Goal: Answer question/provide support: Share knowledge or assist other users

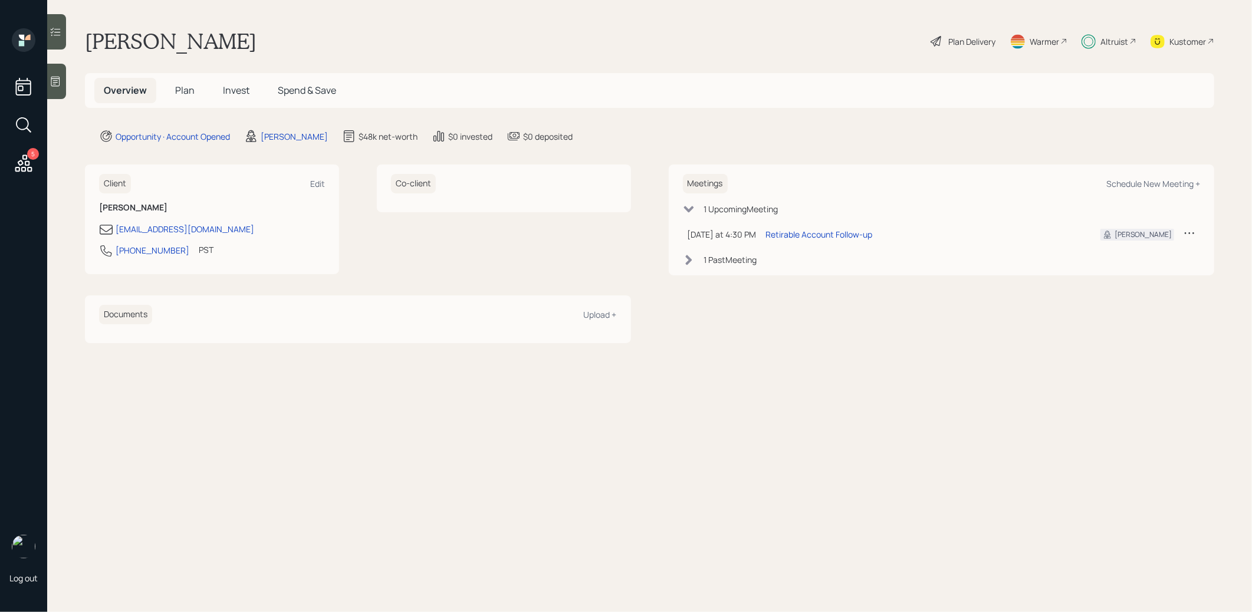
click at [187, 91] on span "Plan" at bounding box center [184, 90] width 19 height 13
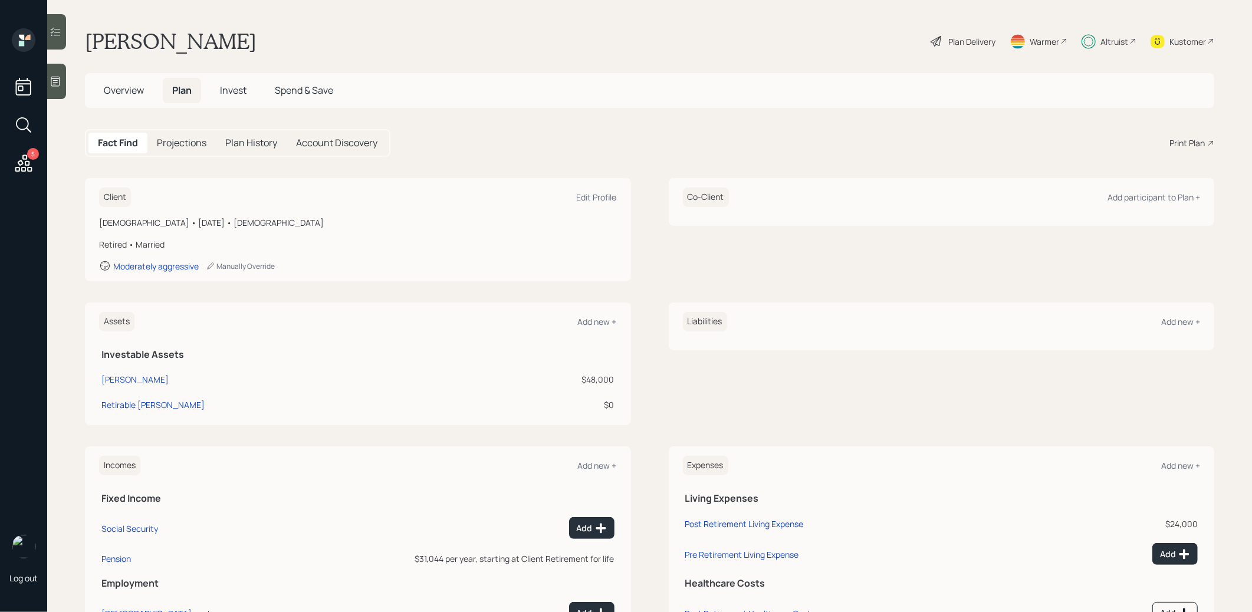
click at [1038, 41] on div "Warmer" at bounding box center [1043, 41] width 29 height 12
click at [243, 91] on span "Invest" at bounding box center [233, 90] width 27 height 13
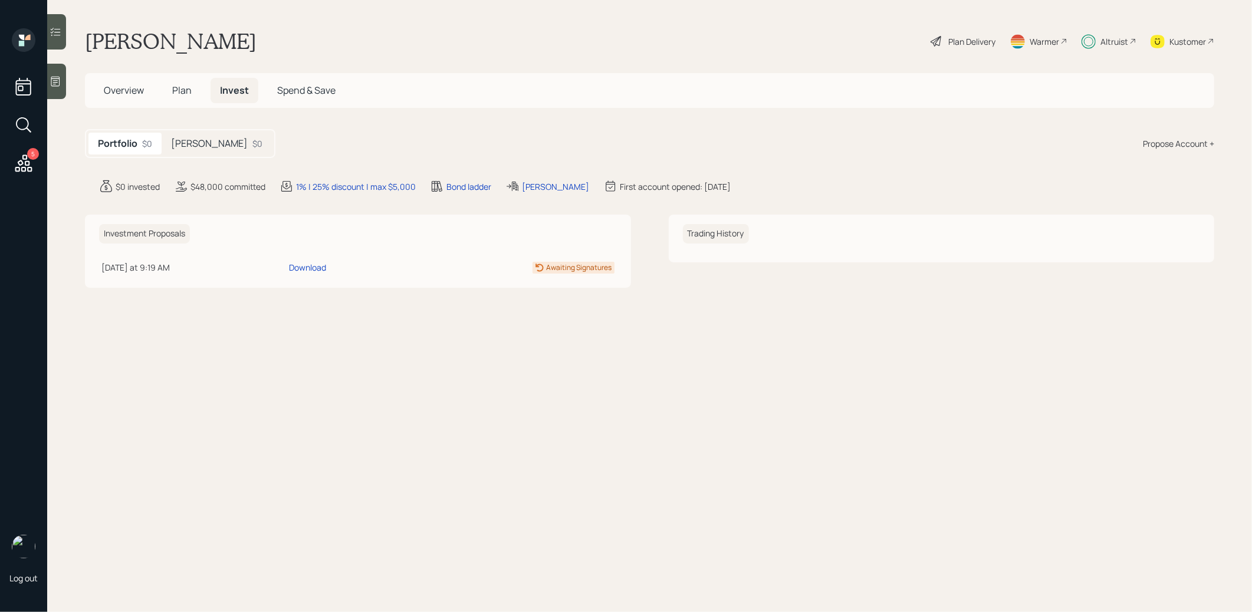
click at [207, 135] on div "Roth IRA $0" at bounding box center [217, 144] width 110 height 22
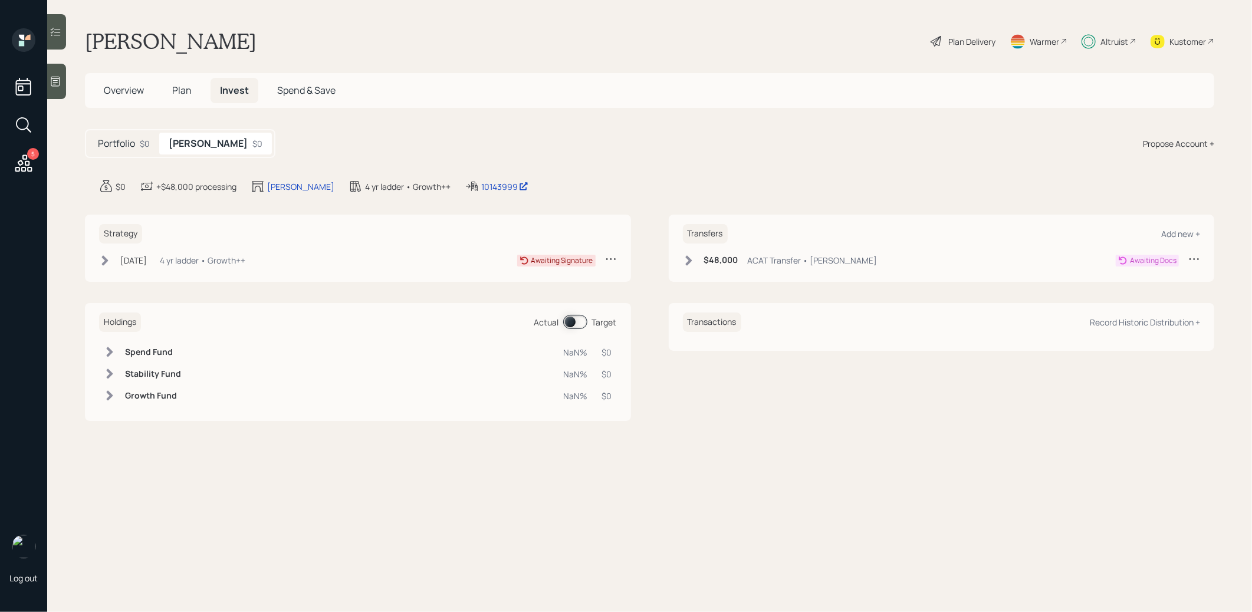
click at [104, 259] on icon at bounding box center [105, 261] width 12 height 12
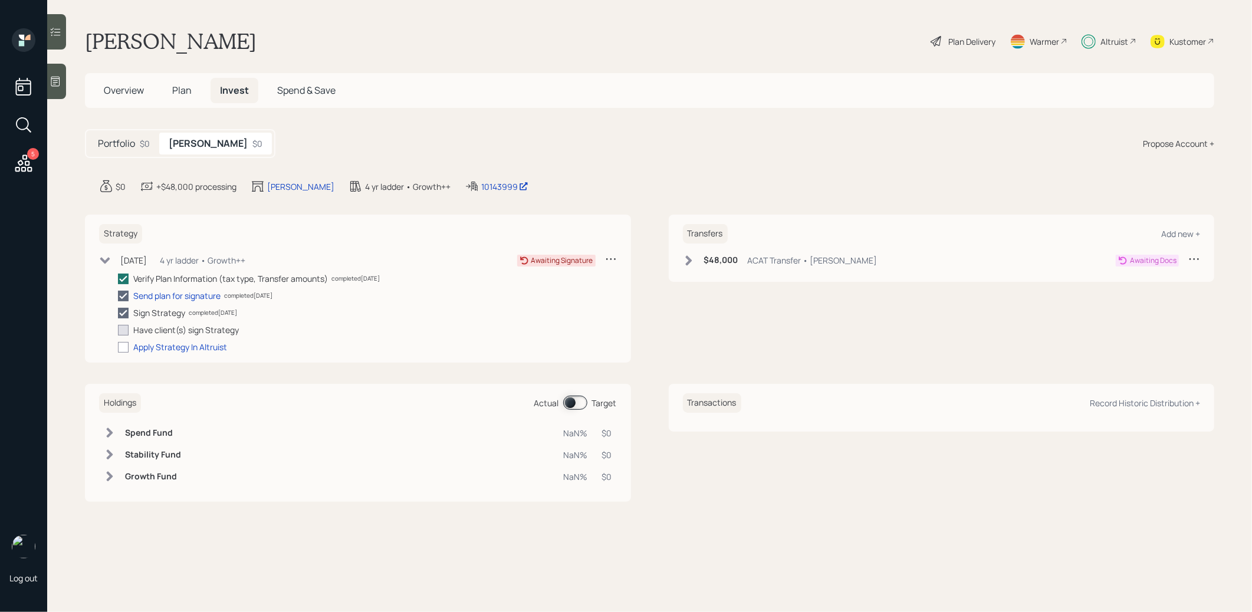
click at [982, 37] on div "Plan Delivery" at bounding box center [971, 41] width 47 height 12
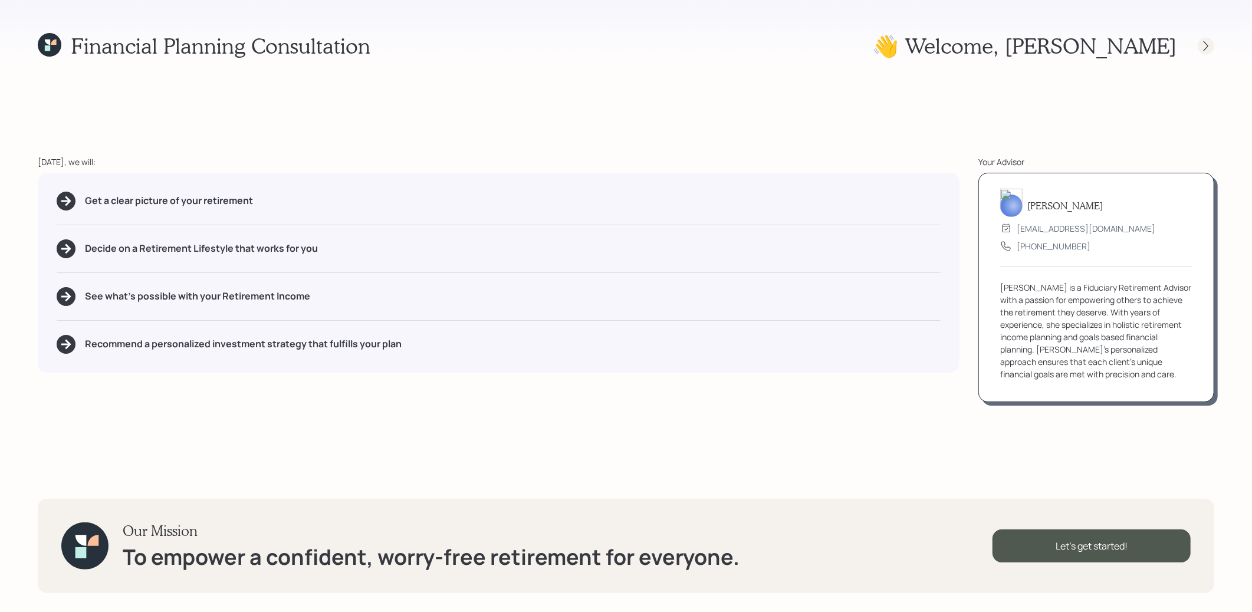
click at [1205, 49] on icon at bounding box center [1206, 46] width 12 height 12
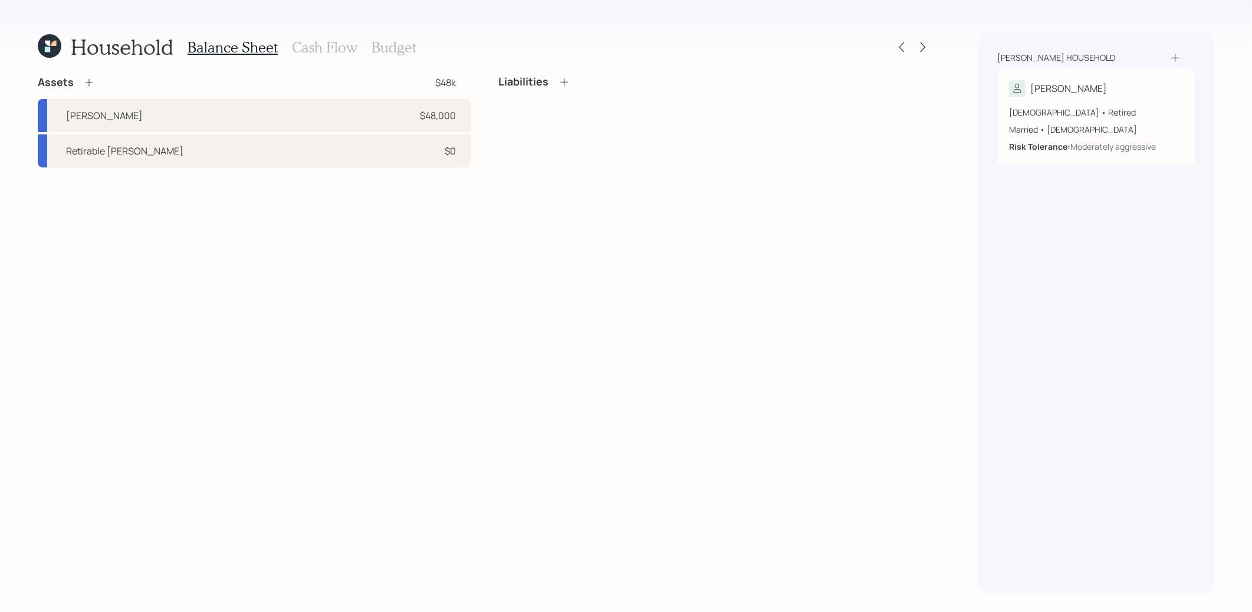
click at [48, 48] on icon at bounding box center [47, 49] width 5 height 5
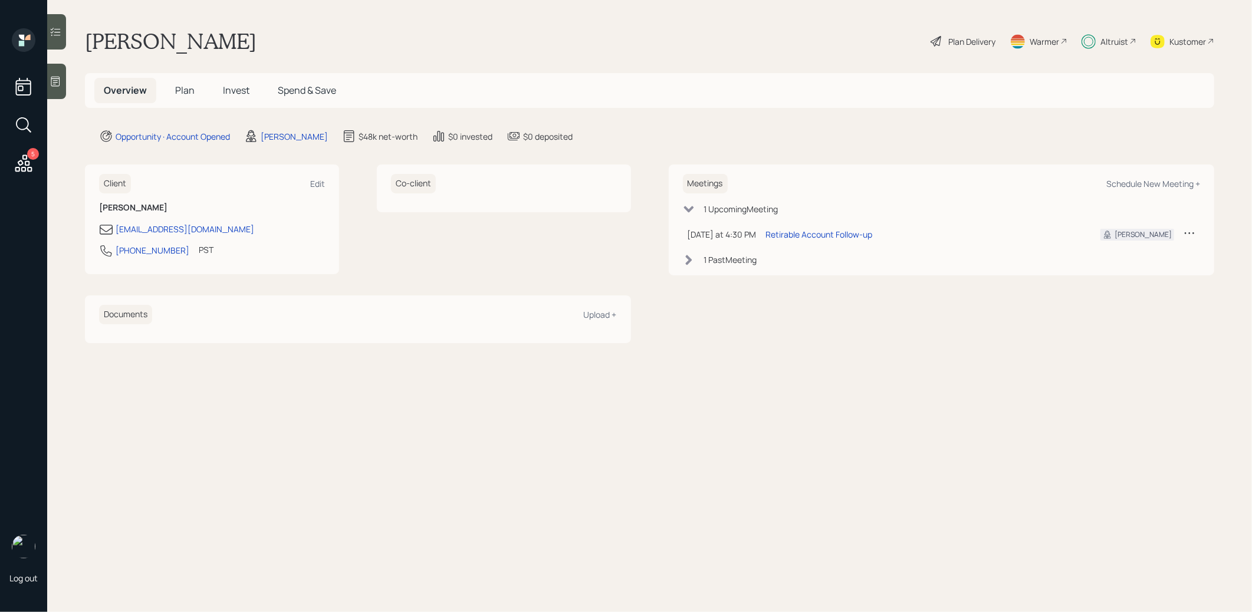
click at [188, 91] on span "Plan" at bounding box center [184, 90] width 19 height 13
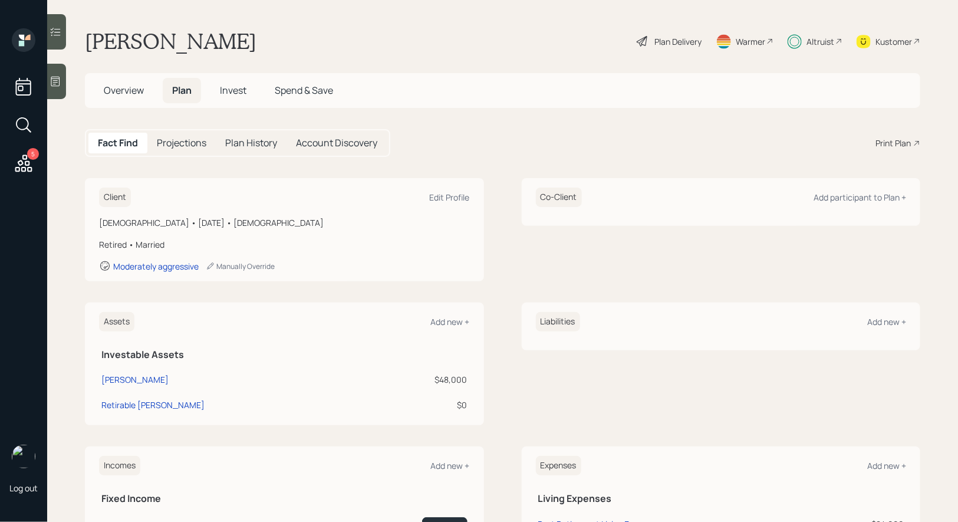
click at [645, 42] on icon at bounding box center [642, 41] width 11 height 11
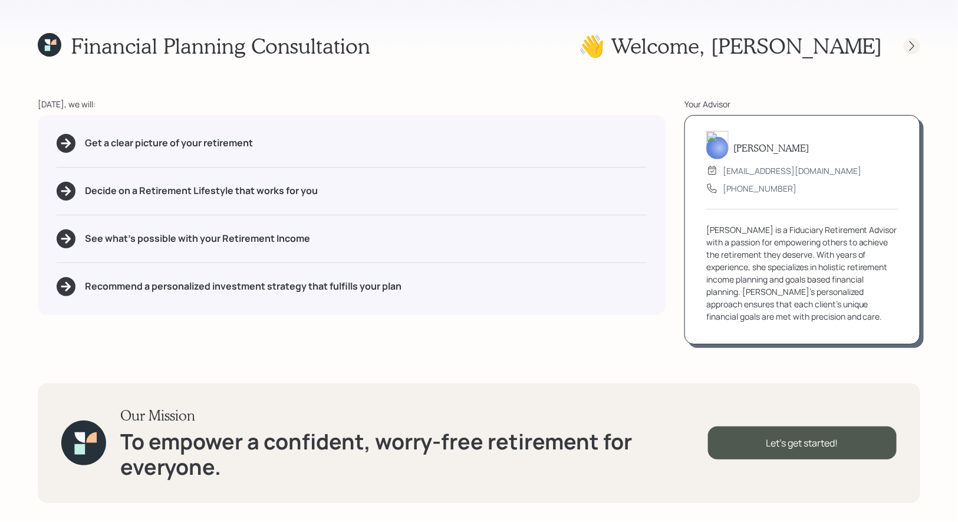
click at [909, 42] on icon at bounding box center [912, 46] width 12 height 12
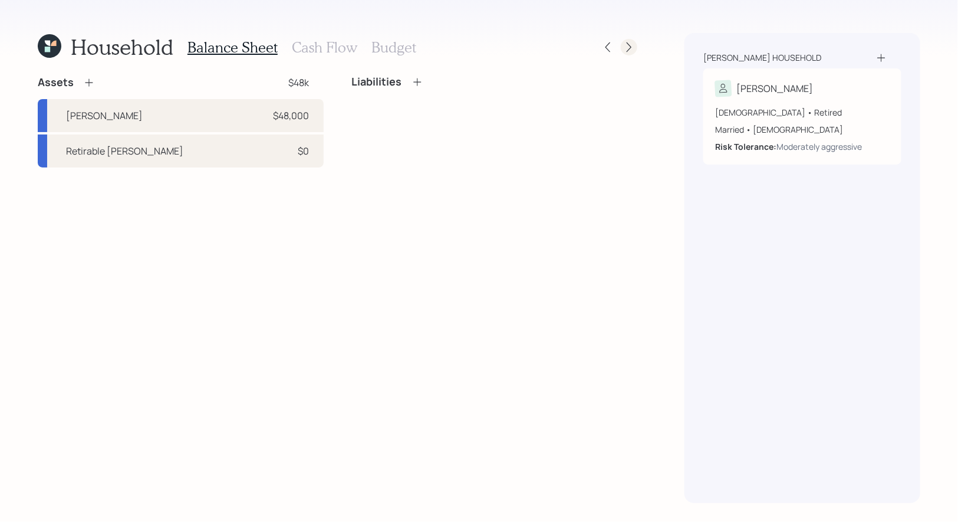
click at [631, 46] on icon at bounding box center [629, 47] width 12 height 12
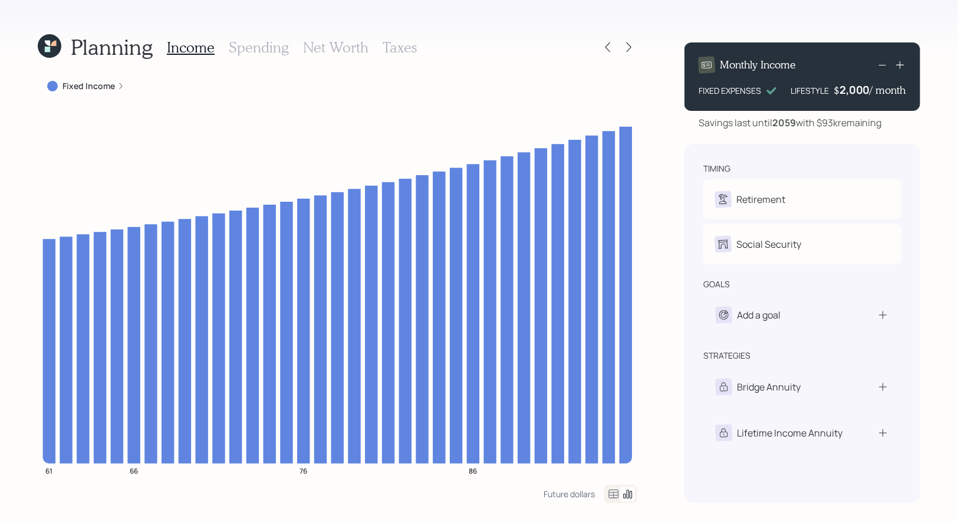
click at [631, 46] on icon at bounding box center [629, 47] width 12 height 12
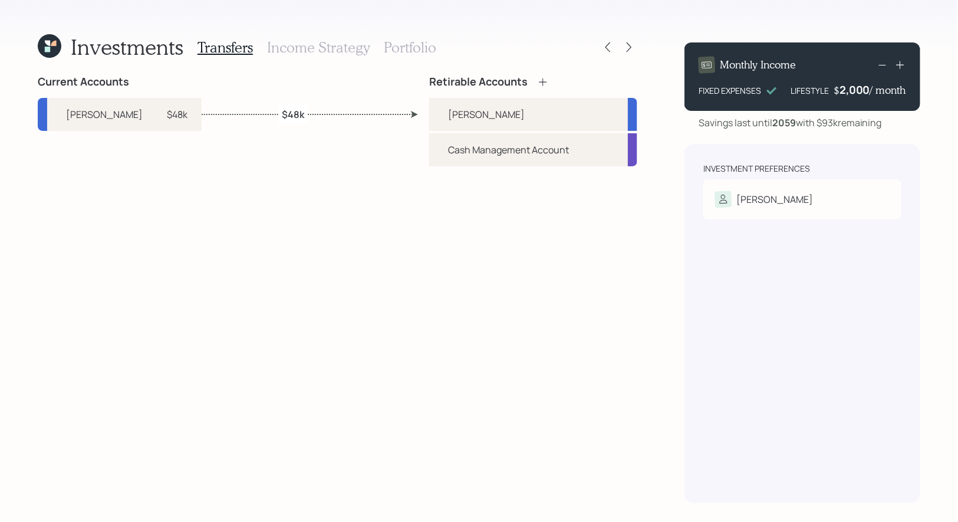
click at [631, 46] on icon at bounding box center [629, 47] width 12 height 12
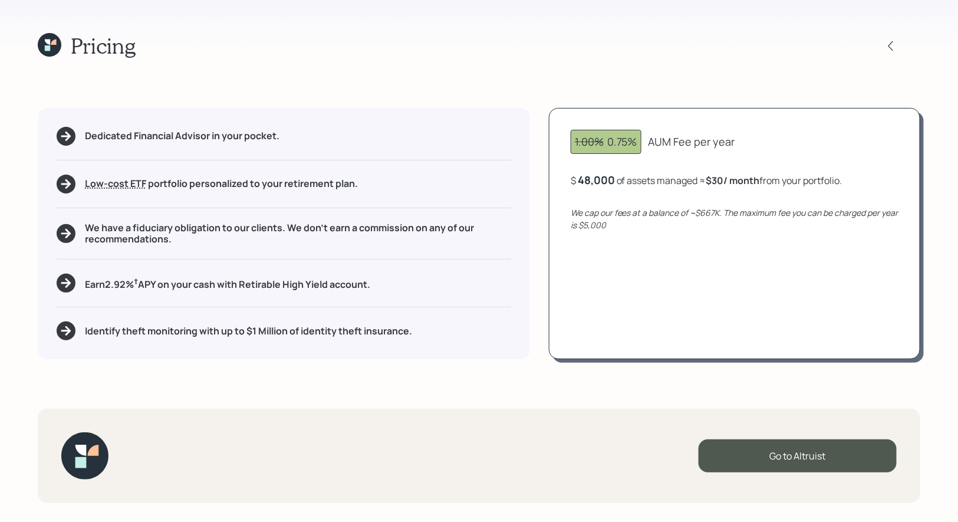
click at [55, 38] on icon at bounding box center [50, 45] width 24 height 24
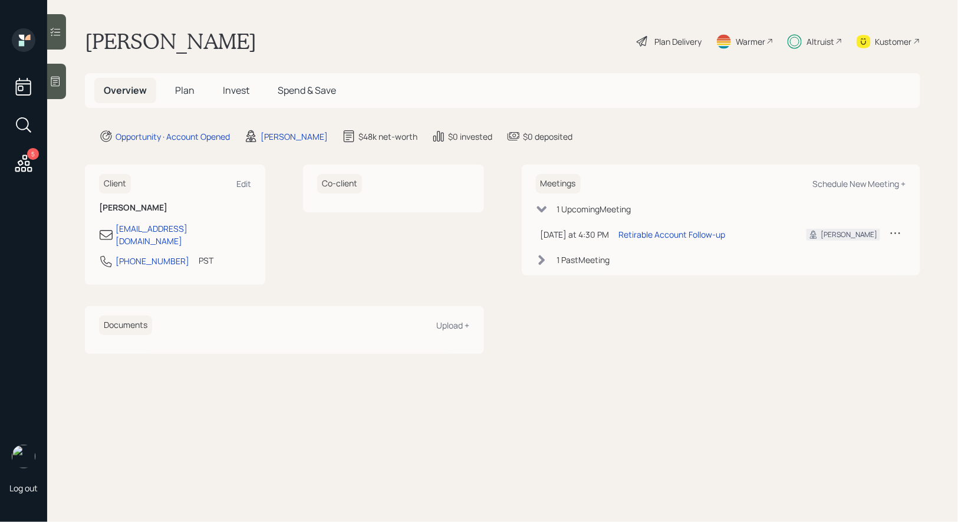
click at [189, 88] on span "Plan" at bounding box center [184, 90] width 19 height 13
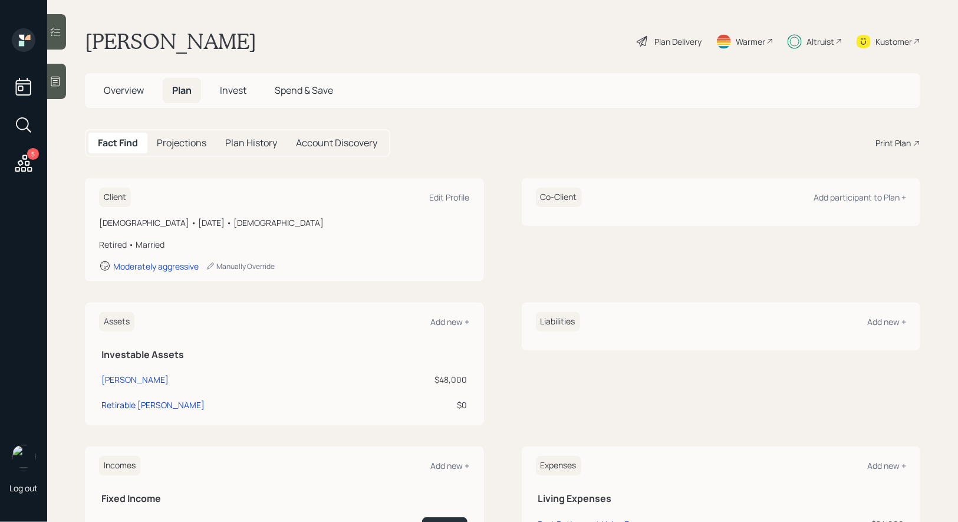
click at [236, 88] on span "Invest" at bounding box center [233, 90] width 27 height 13
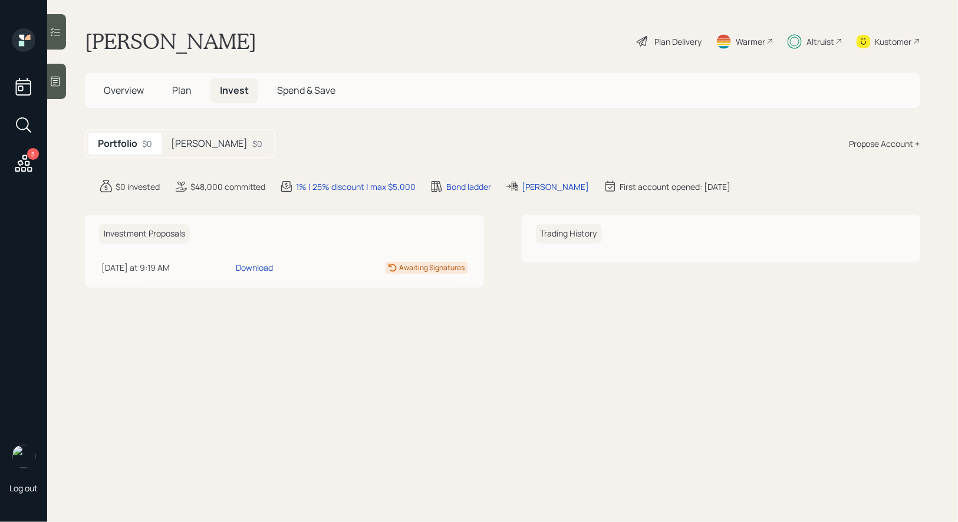
click at [192, 142] on h5 "Roth IRA" at bounding box center [209, 143] width 77 height 11
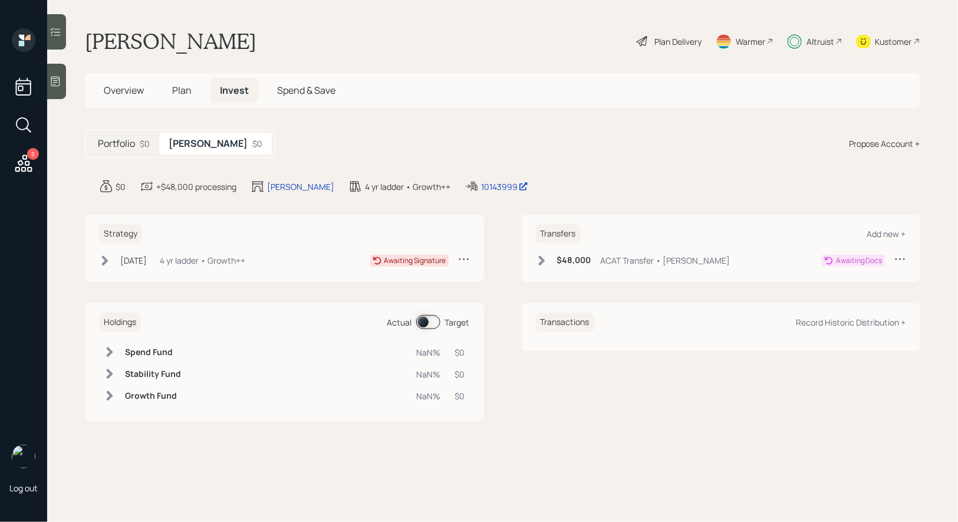
click at [103, 259] on icon at bounding box center [105, 261] width 12 height 12
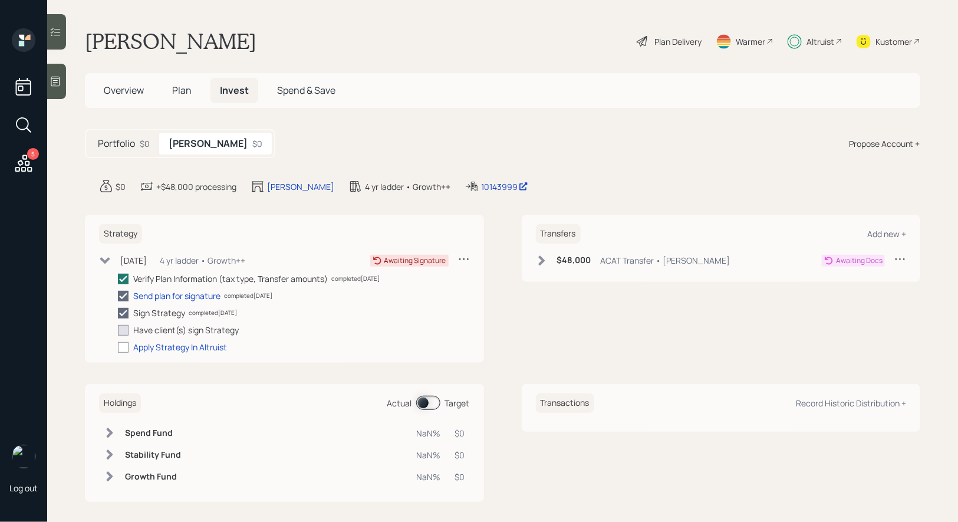
click at [123, 86] on span "Overview" at bounding box center [124, 90] width 40 height 13
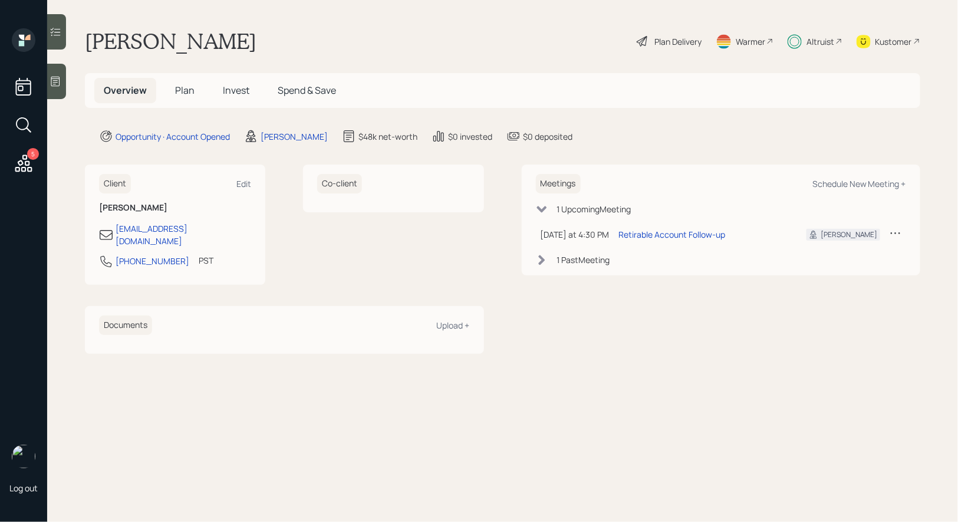
click at [236, 94] on span "Invest" at bounding box center [236, 90] width 27 height 13
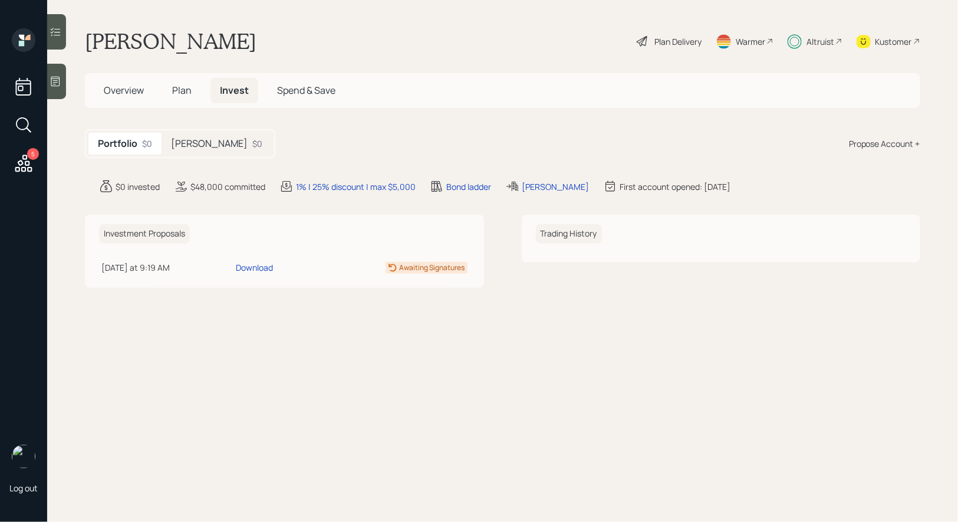
click at [197, 147] on h5 "Roth IRA" at bounding box center [209, 143] width 77 height 11
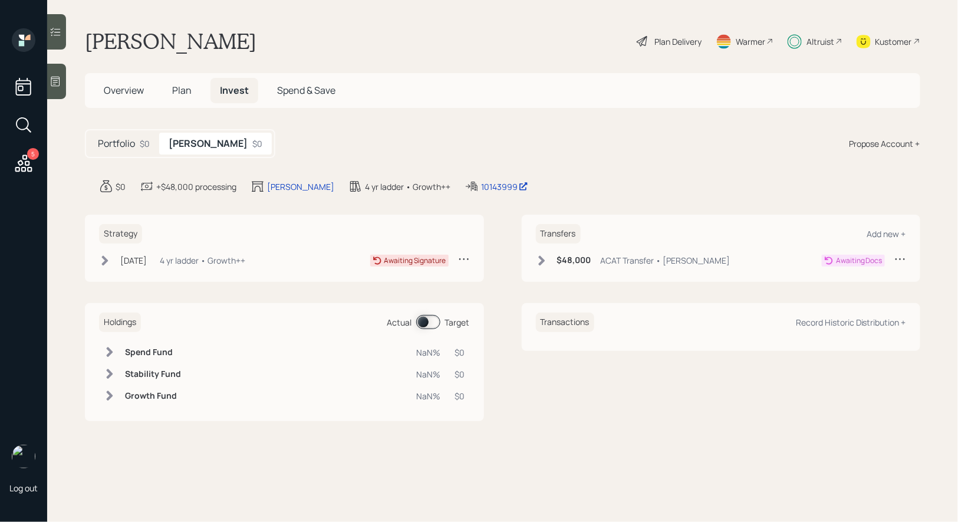
click at [105, 258] on icon at bounding box center [105, 260] width 6 height 10
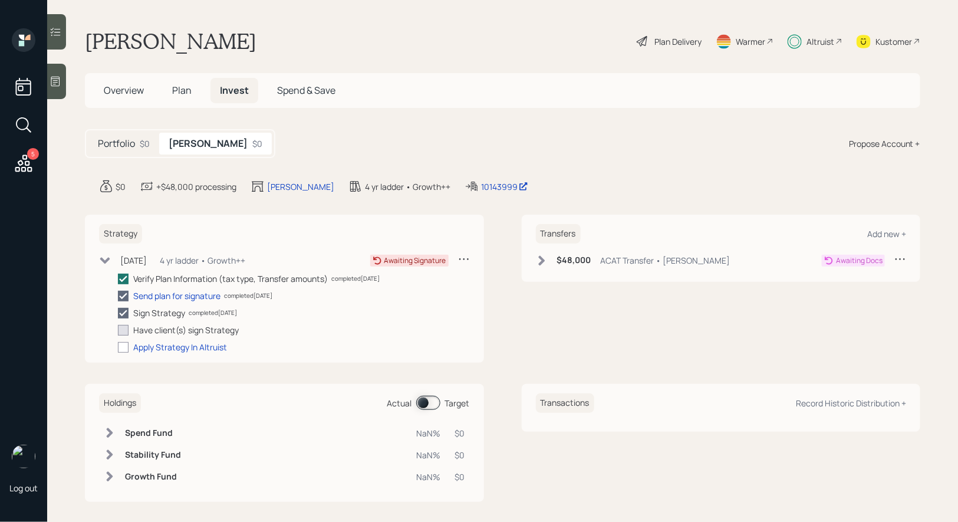
click at [120, 88] on span "Overview" at bounding box center [124, 90] width 40 height 13
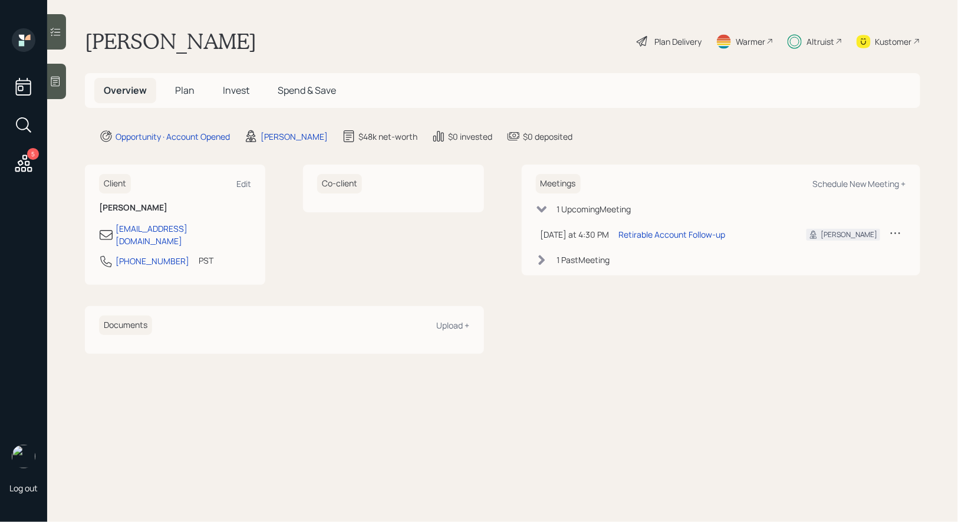
click at [26, 130] on icon at bounding box center [23, 124] width 21 height 21
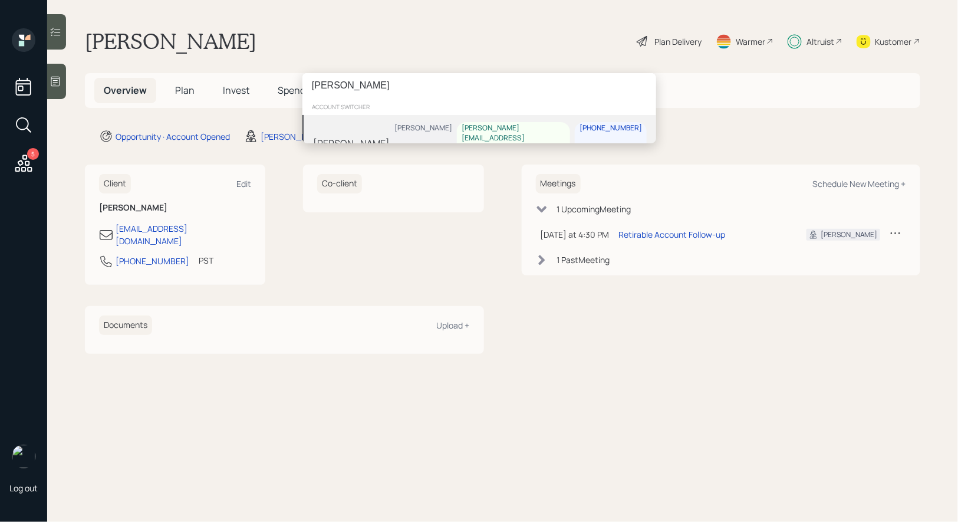
type input "gail eri"
click at [368, 131] on div "Gail Ericson Treva Nostdahl gail.ericson@gmail.com 480-518-5550" at bounding box center [479, 143] width 354 height 56
